Goal: Information Seeking & Learning: Learn about a topic

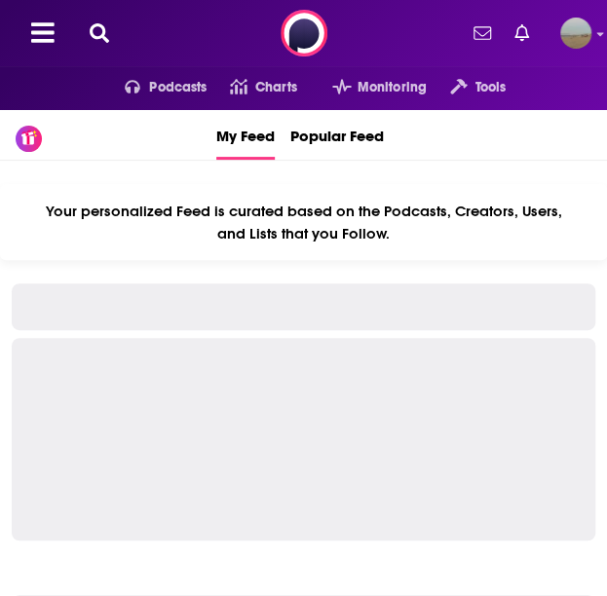
click at [92, 30] on icon at bounding box center [99, 32] width 19 height 19
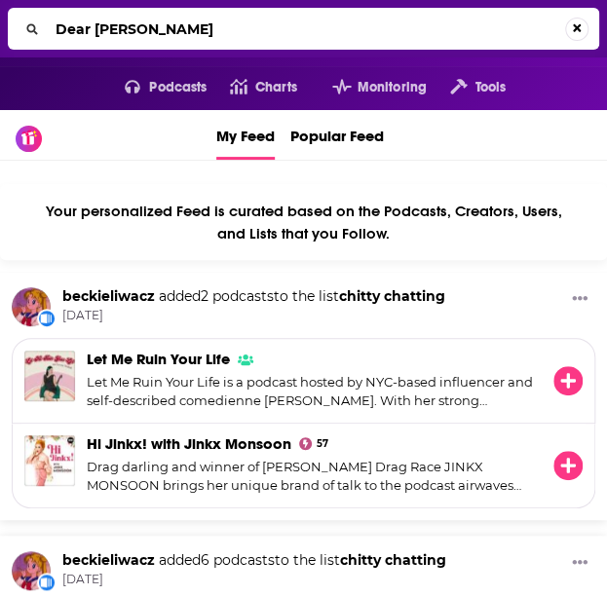
type input "Dear [PERSON_NAME]"
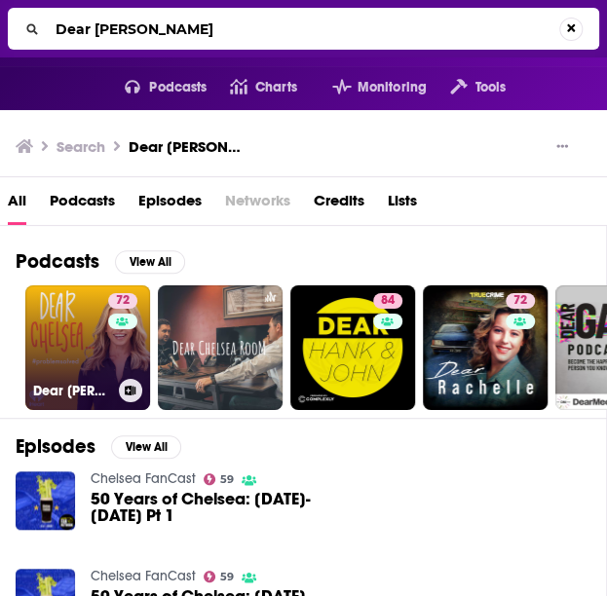
click at [77, 350] on link "72 Dear [PERSON_NAME]" at bounding box center [87, 347] width 125 height 125
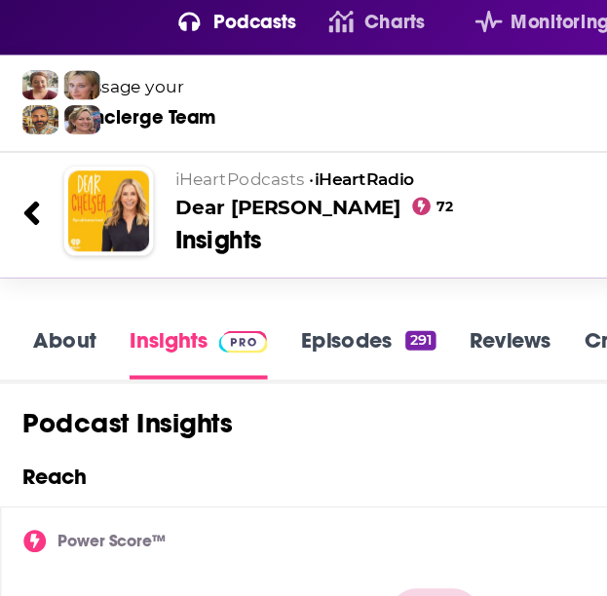
click at [21, 234] on icon at bounding box center [23, 220] width 14 height 26
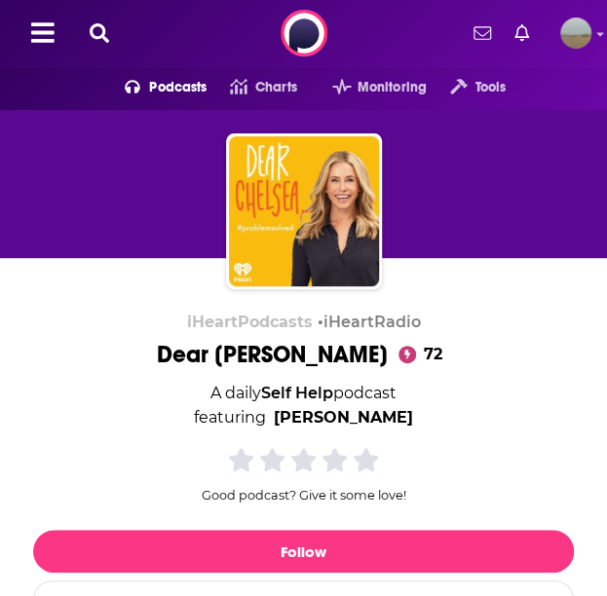
click at [103, 40] on icon at bounding box center [99, 32] width 19 height 19
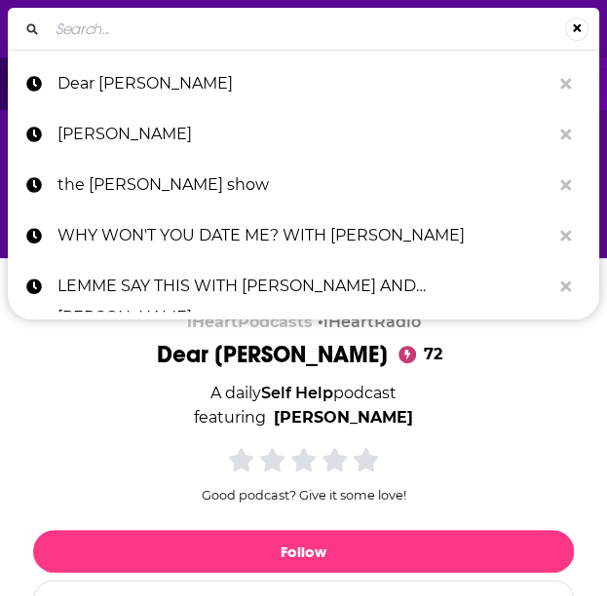
type input "That Can't Be True"
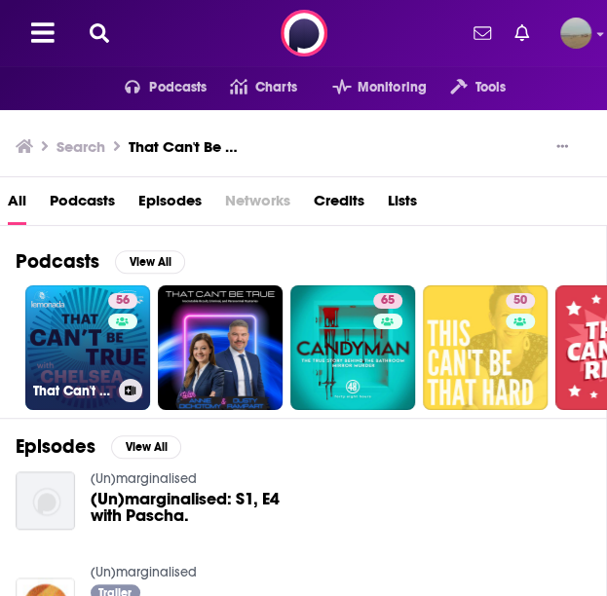
click at [82, 352] on link "56 That Can't Be True with [PERSON_NAME]" at bounding box center [87, 347] width 125 height 125
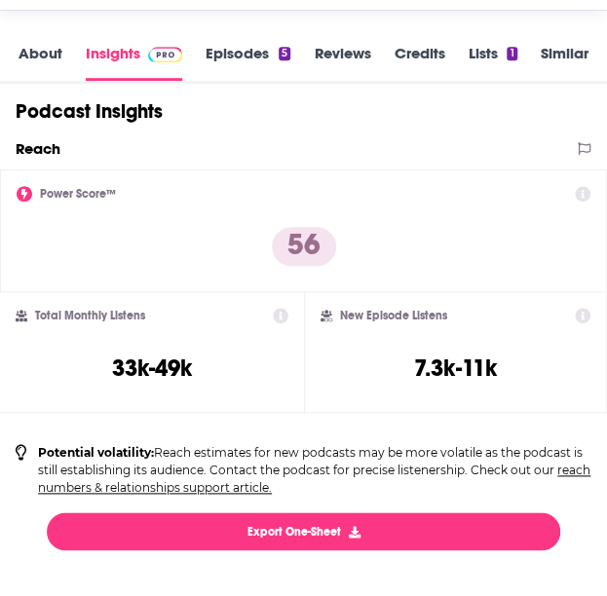
scroll to position [254, 0]
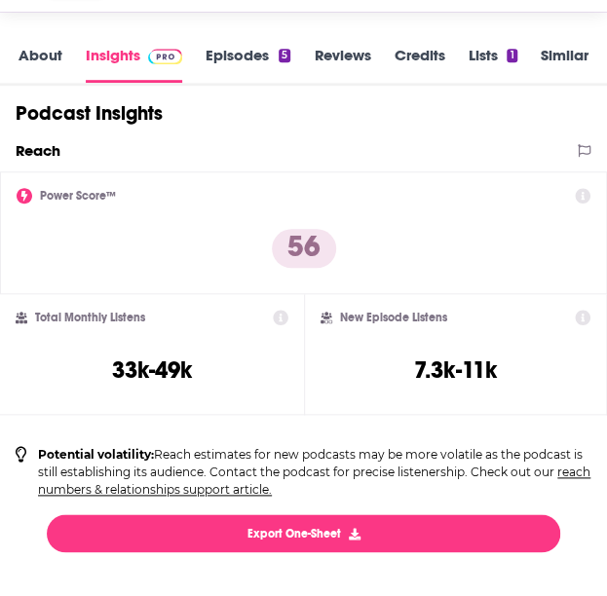
click at [257, 63] on link "Episodes 5" at bounding box center [248, 64] width 85 height 37
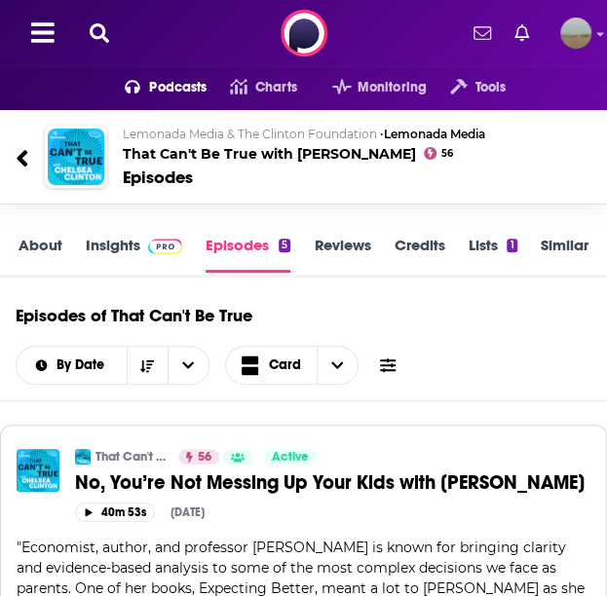
click at [35, 249] on link "About" at bounding box center [41, 254] width 44 height 37
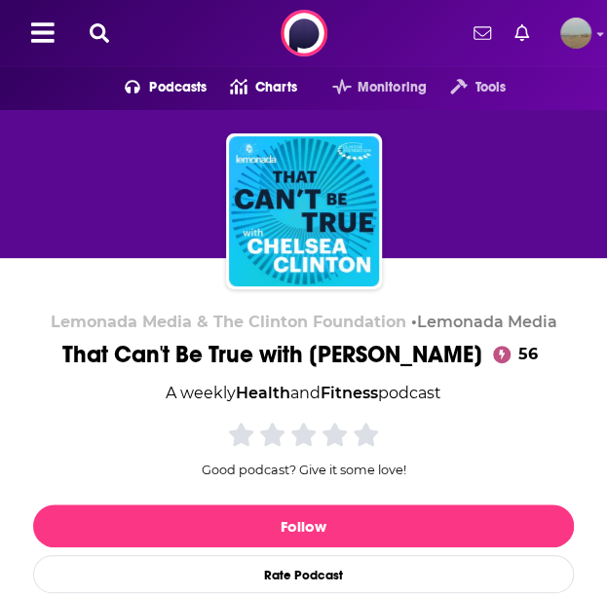
click at [259, 73] on link "Charts" at bounding box center [251, 87] width 90 height 31
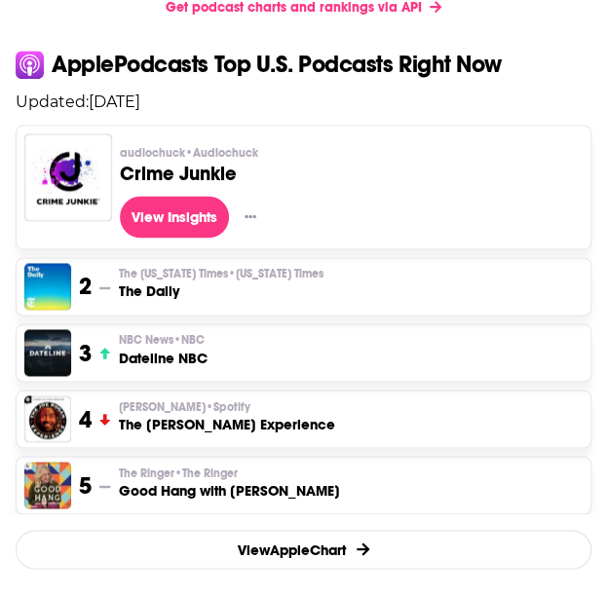
scroll to position [556, 0]
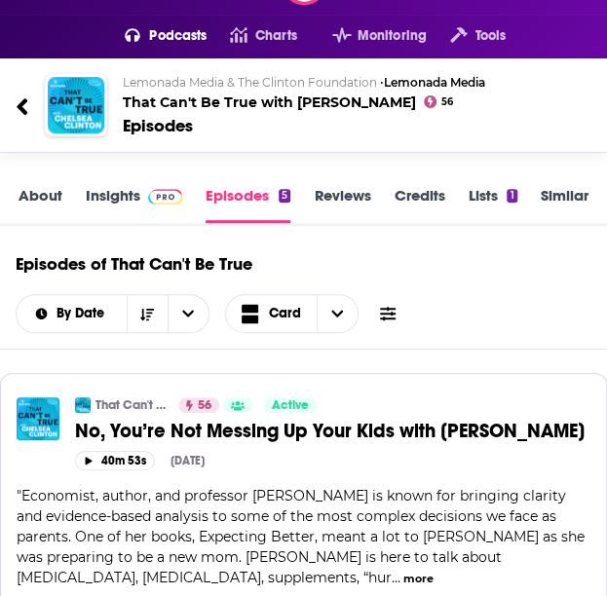
scroll to position [53, 0]
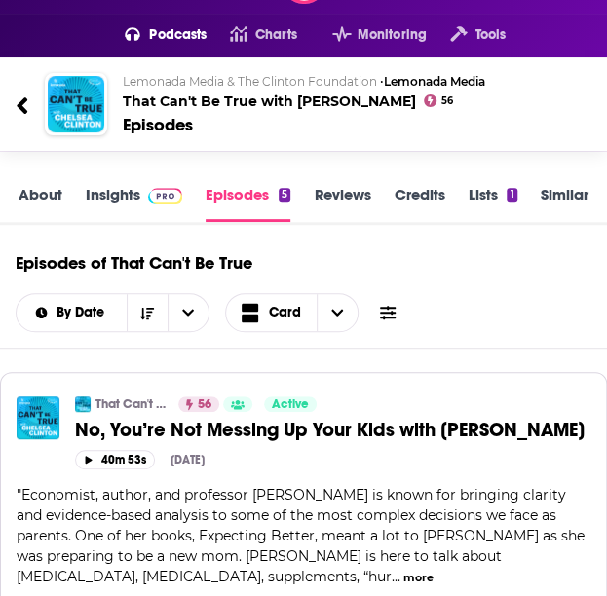
click at [100, 194] on link "Insights" at bounding box center [134, 203] width 96 height 37
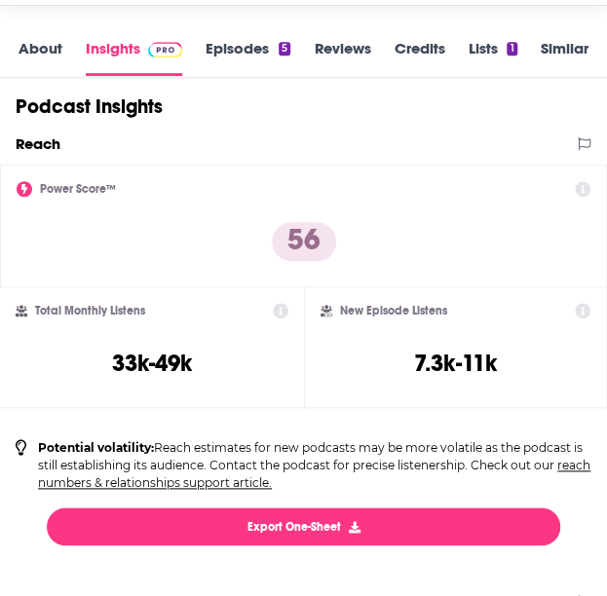
scroll to position [337, 0]
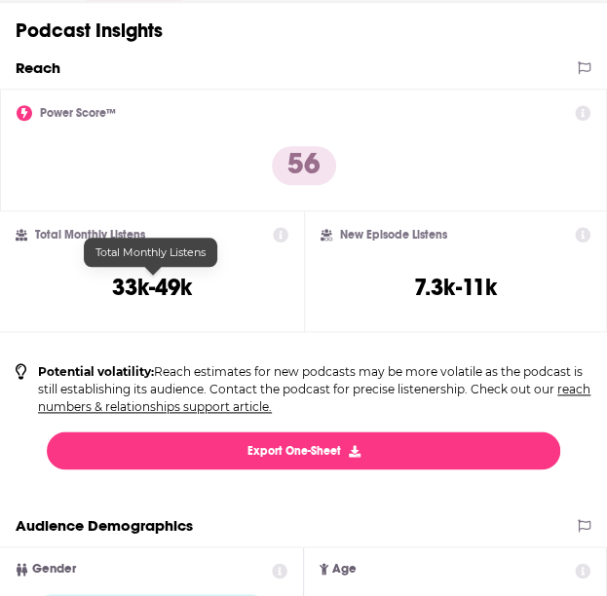
click at [169, 280] on h3 "33k-49k" at bounding box center [152, 287] width 80 height 29
click at [170, 280] on h3 "33k-49k" at bounding box center [152, 287] width 80 height 29
